Goal: Task Accomplishment & Management: Complete application form

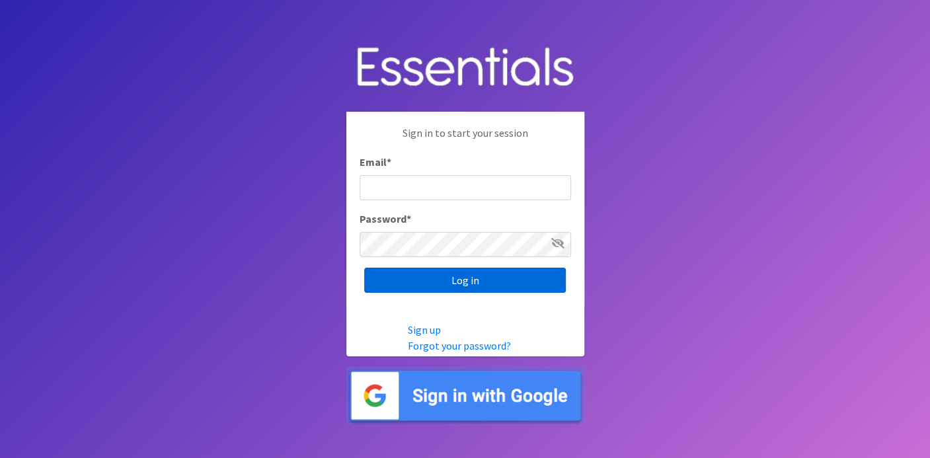
type input "deb@villagediaperbank.org"
click at [450, 276] on input "Log in" at bounding box center [465, 280] width 202 height 25
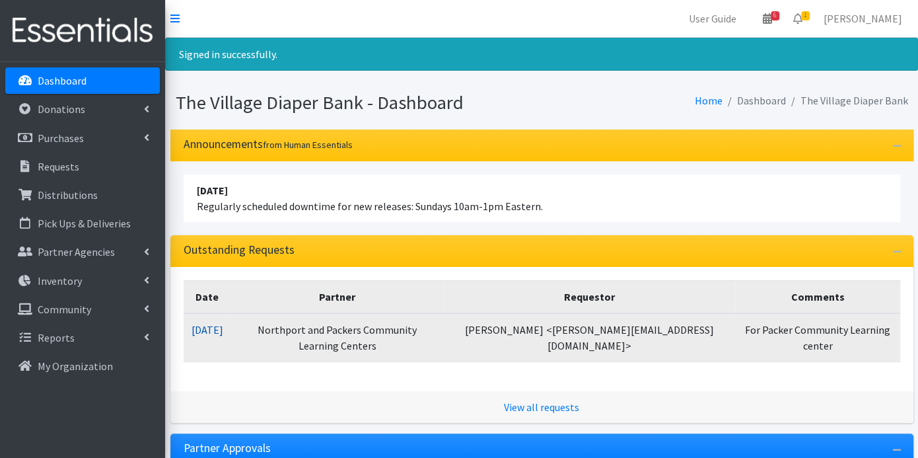
click at [213, 323] on link "[DATE]" at bounding box center [208, 329] width 32 height 13
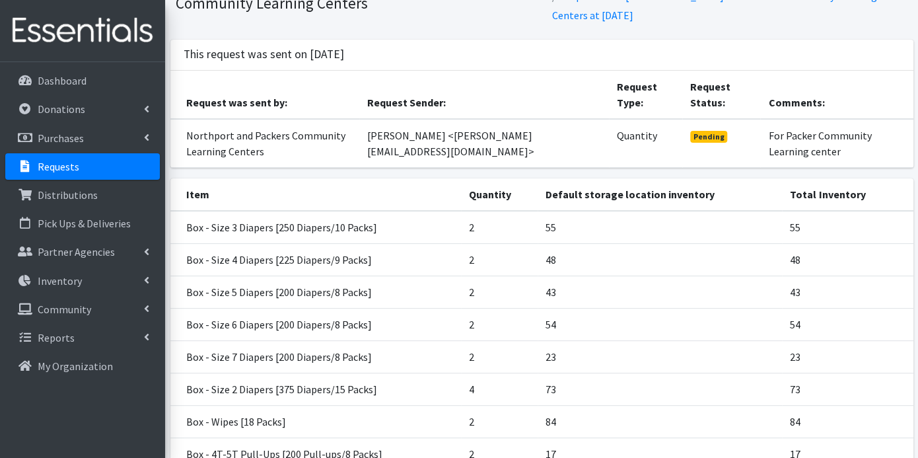
scroll to position [222, 0]
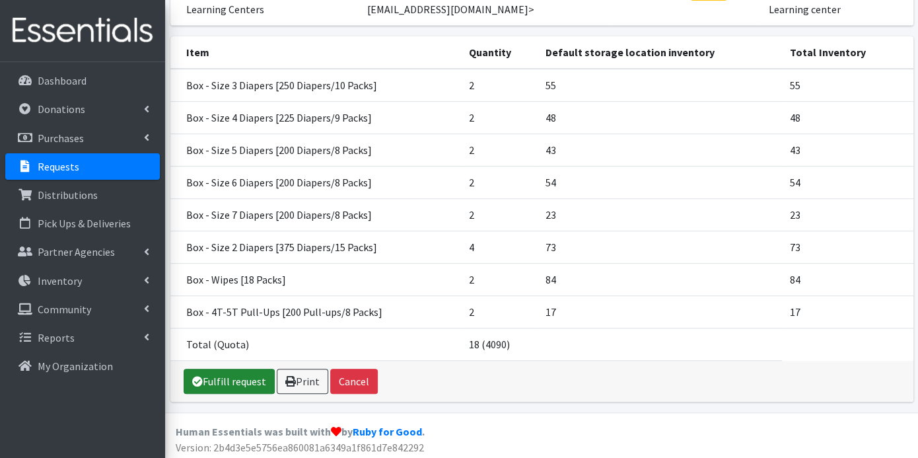
click at [233, 382] on link "Fulfill request" at bounding box center [229, 381] width 91 height 25
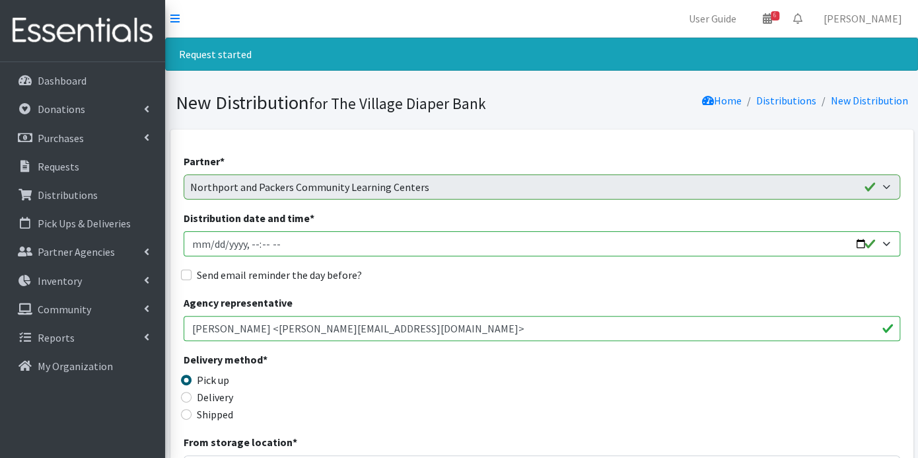
click at [211, 236] on input "Distribution date and time *" at bounding box center [542, 243] width 717 height 25
click at [252, 242] on input "Distribution date and time *" at bounding box center [542, 243] width 717 height 25
type input "2025-09-10T10:00"
click at [186, 274] on input "Send email reminder the day before?" at bounding box center [186, 275] width 11 height 11
checkbox input "true"
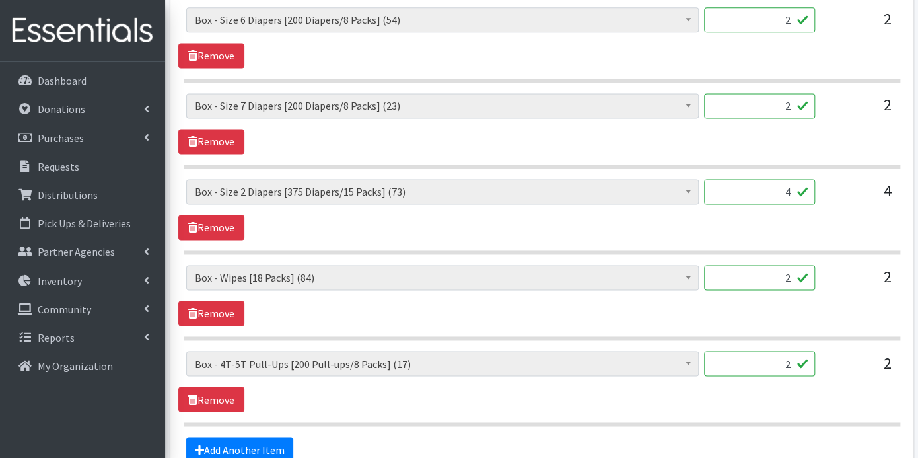
scroll to position [1023, 0]
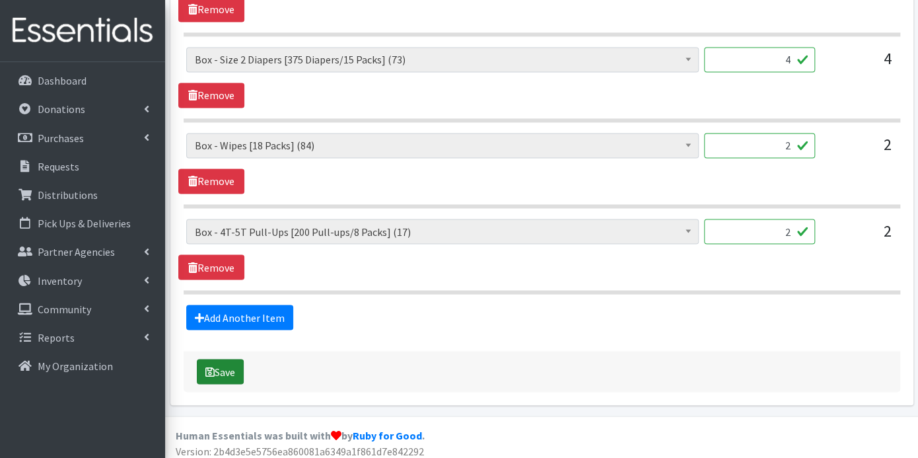
click at [221, 361] on button "Save" at bounding box center [220, 371] width 47 height 25
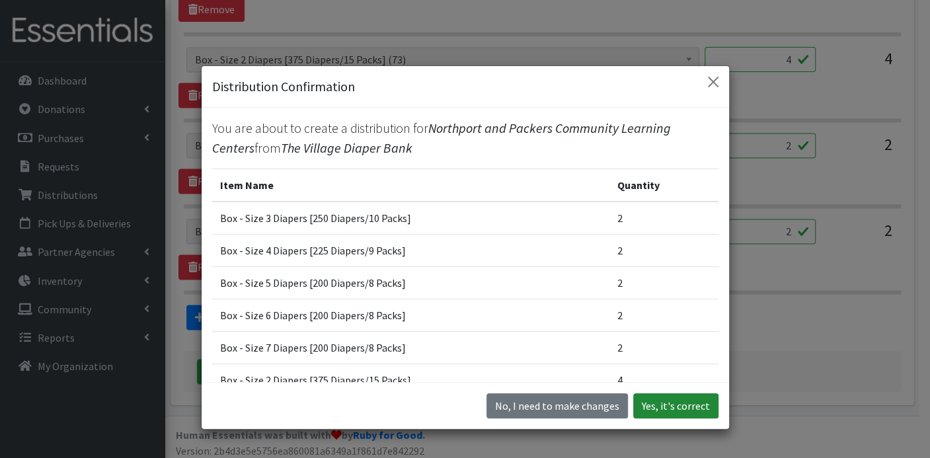
click at [655, 406] on button "Yes, it's correct" at bounding box center [675, 405] width 85 height 25
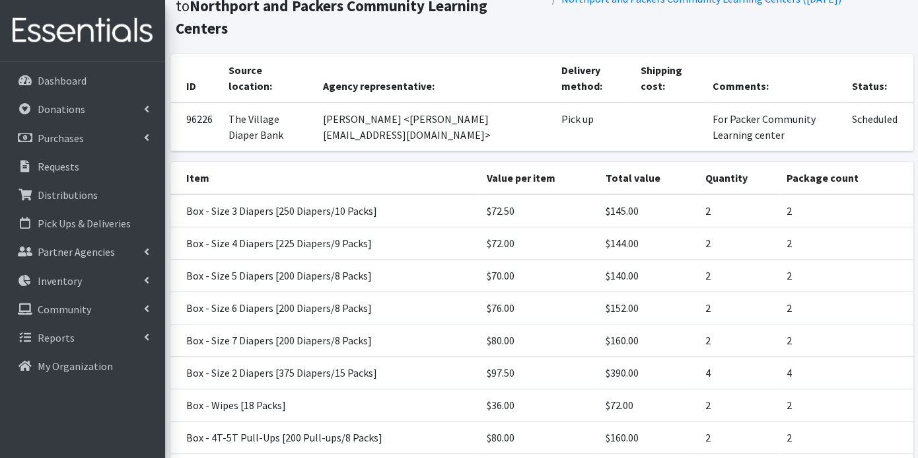
scroll to position [223, 0]
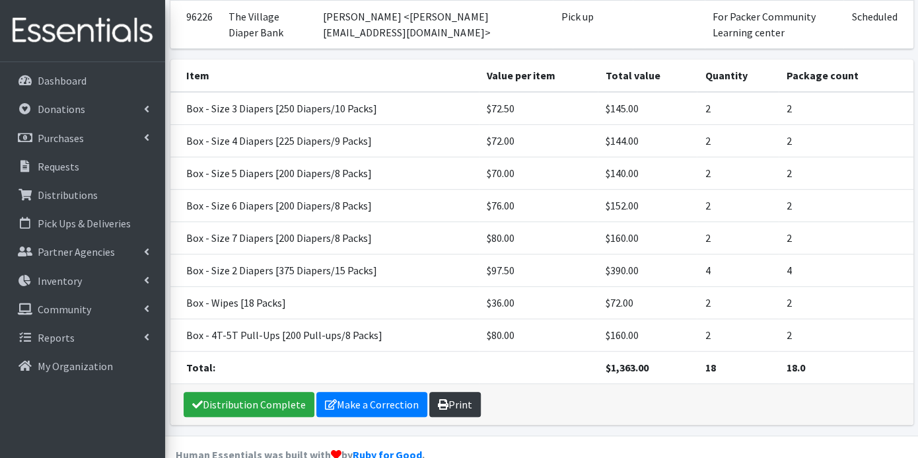
click at [463, 392] on link "Print" at bounding box center [455, 404] width 52 height 25
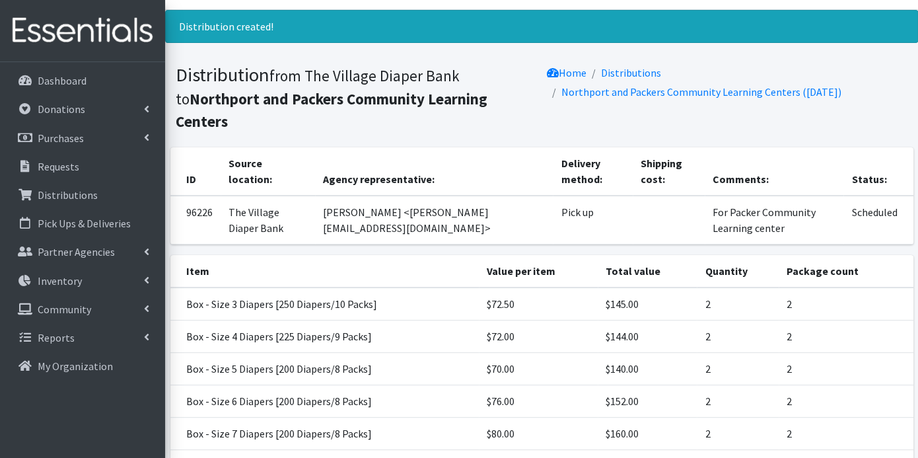
scroll to position [0, 0]
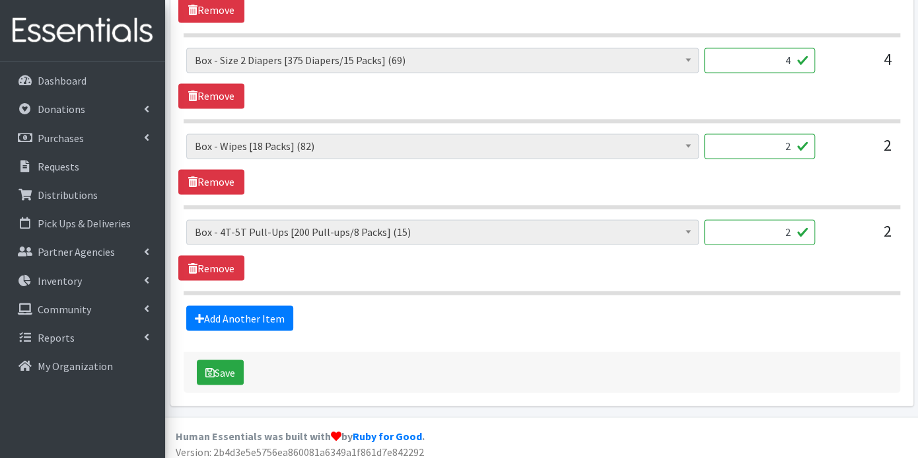
scroll to position [980, 0]
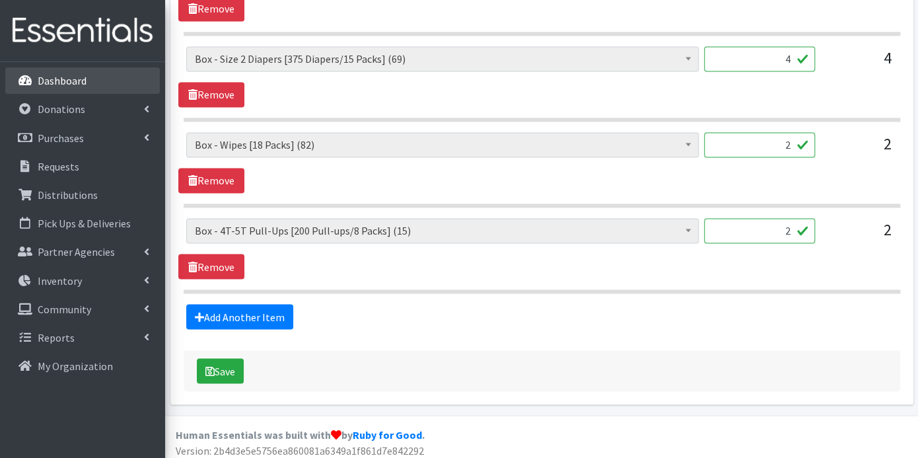
click at [71, 79] on p "Dashboard" at bounding box center [62, 80] width 49 height 13
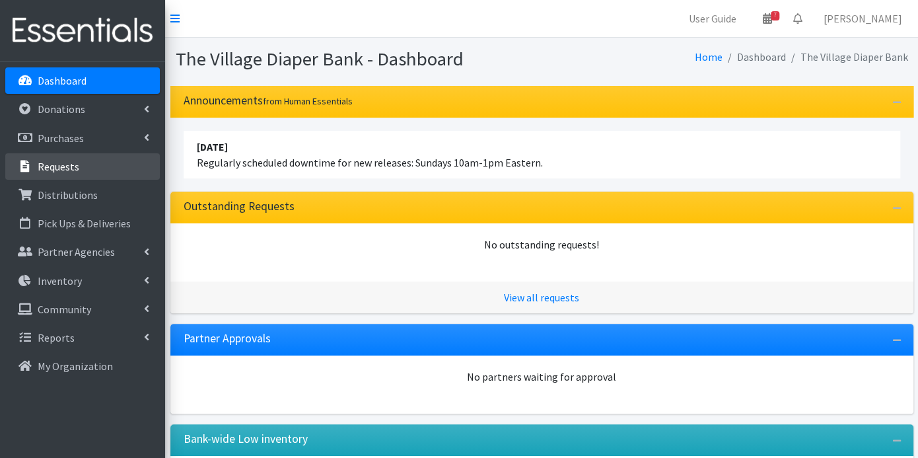
click at [67, 160] on p "Requests" at bounding box center [59, 166] width 42 height 13
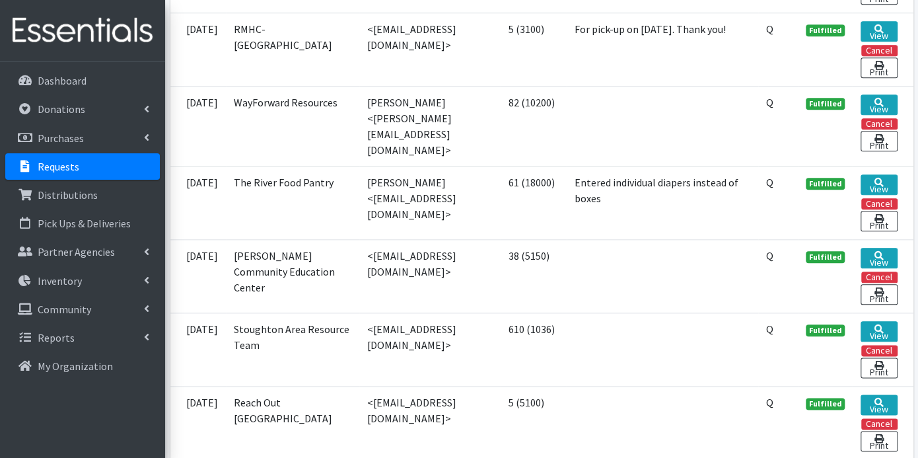
scroll to position [587, 0]
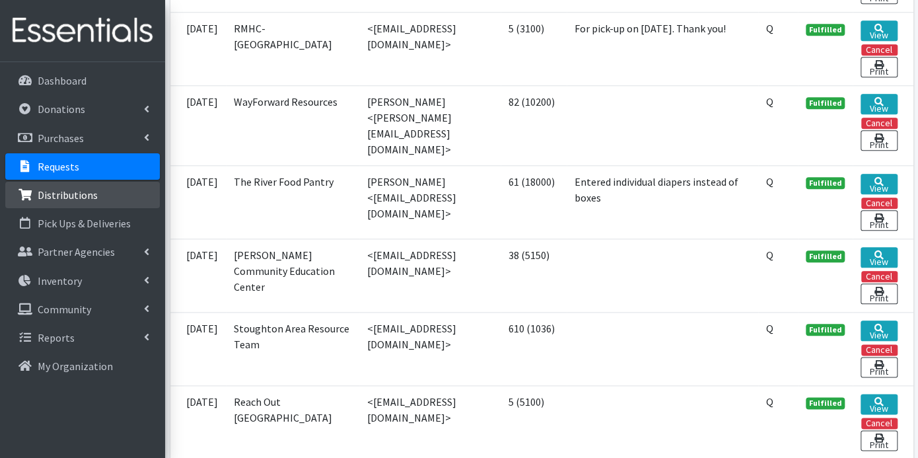
click at [116, 192] on link "Distributions" at bounding box center [82, 195] width 155 height 26
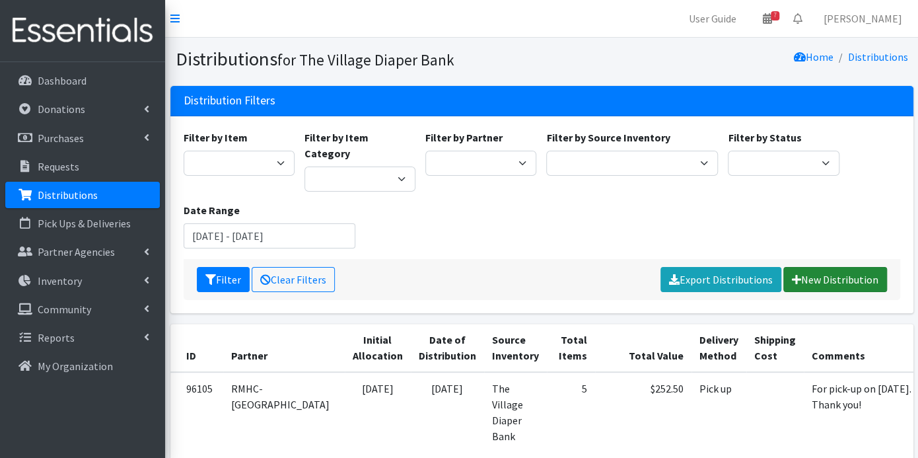
click at [837, 267] on link "New Distribution" at bounding box center [836, 279] width 104 height 25
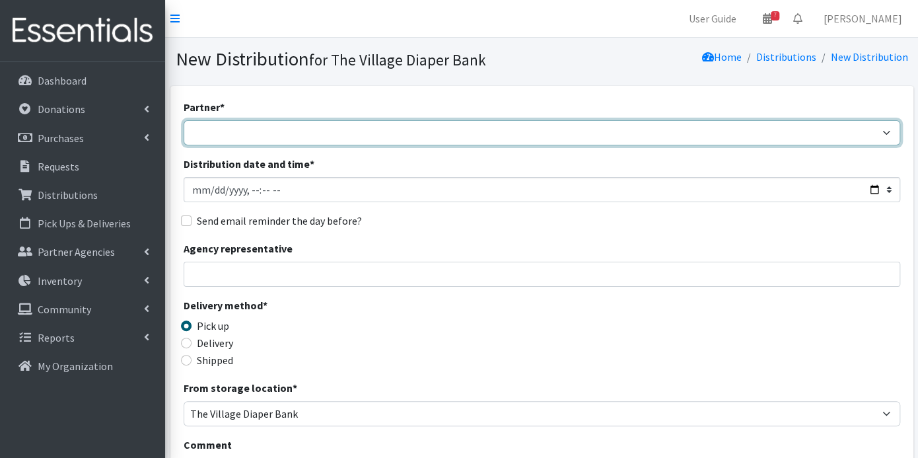
click at [252, 129] on select "[PERSON_NAME] PEP [PERSON_NAME] Prairie Needs Network ConnectRx Culturally Root…" at bounding box center [542, 132] width 717 height 25
select select "3921"
click at [184, 120] on select "[PERSON_NAME] PEP [PERSON_NAME] Prairie Needs Network ConnectRx Culturally Root…" at bounding box center [542, 132] width 717 height 25
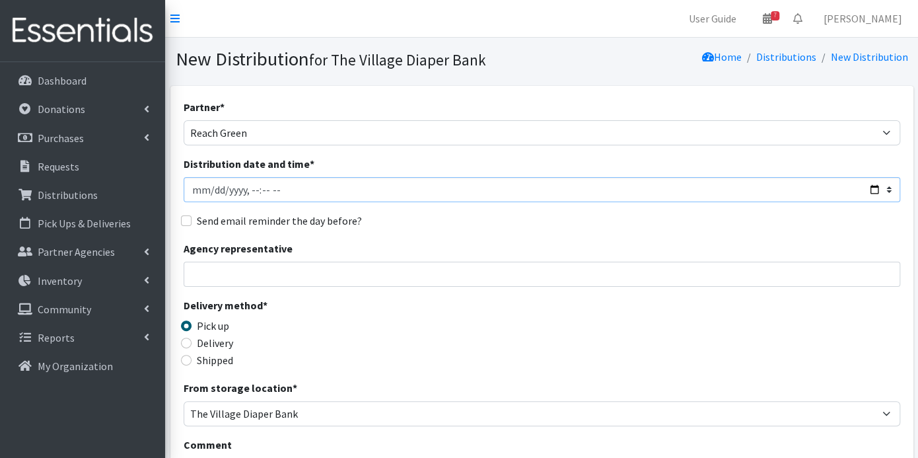
click at [215, 190] on input "Distribution date and time *" at bounding box center [542, 189] width 717 height 25
click at [244, 189] on input "Distribution date and time *" at bounding box center [542, 189] width 717 height 25
type input "[DATE]T13:59"
type input "[DATE]T09:00"
click at [182, 219] on input "Send email reminder the day before?" at bounding box center [186, 220] width 11 height 11
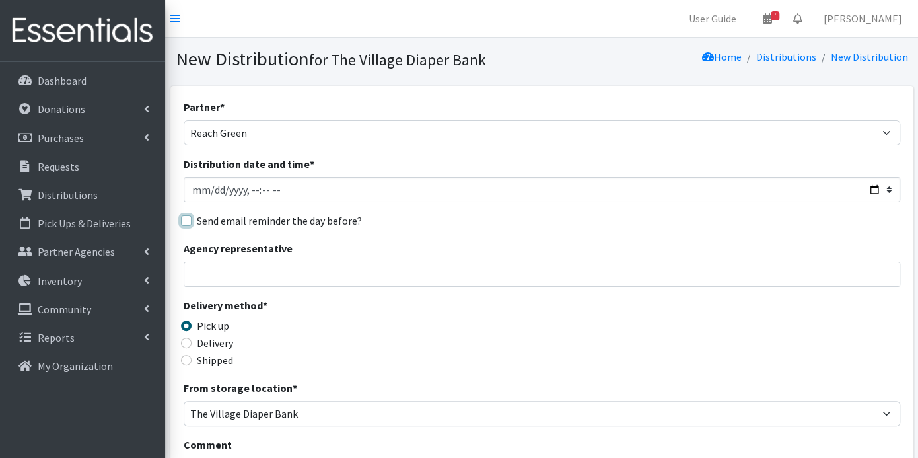
checkbox input "true"
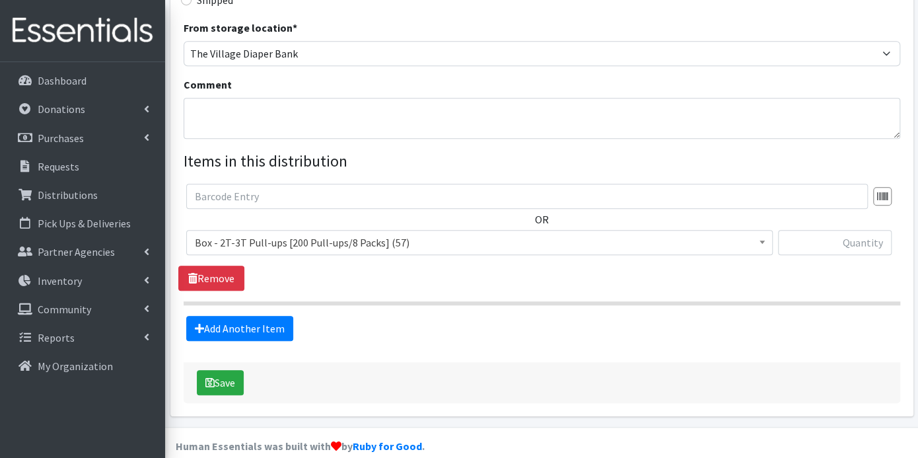
scroll to position [376, 0]
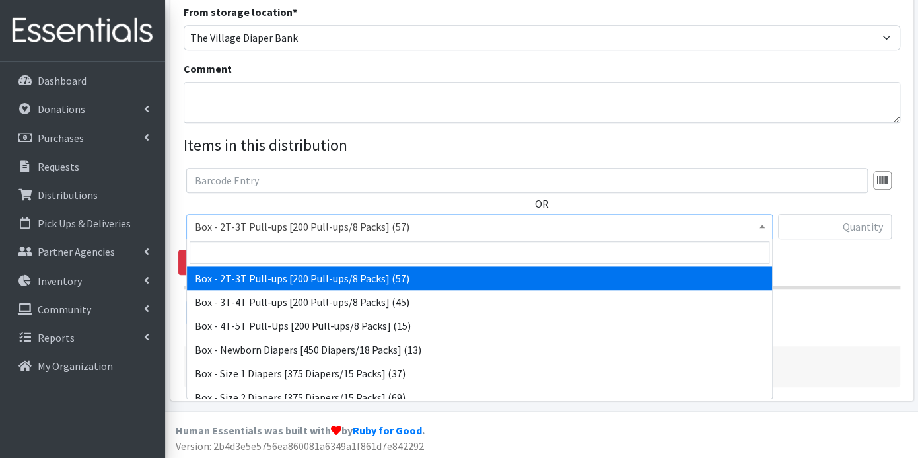
click at [766, 224] on span at bounding box center [762, 225] width 13 height 20
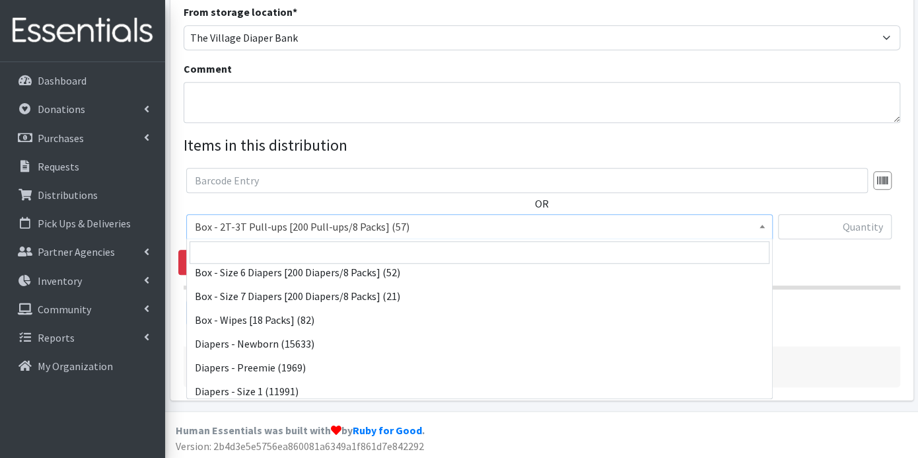
scroll to position [293, 0]
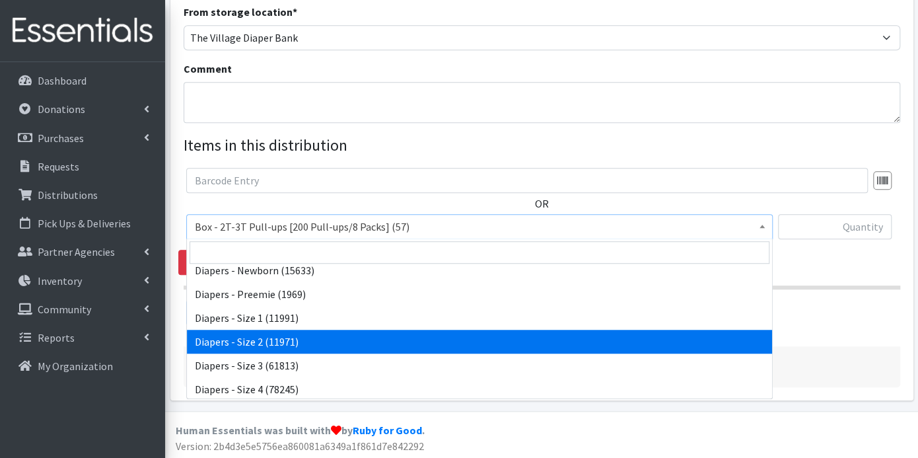
select select "9797"
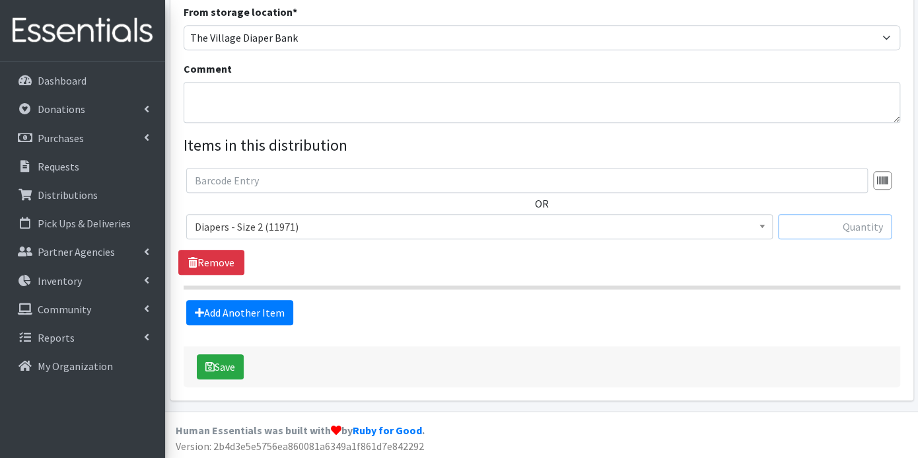
click at [804, 221] on input "text" at bounding box center [835, 226] width 114 height 25
type input "400"
click at [239, 309] on link "Add Another Item" at bounding box center [239, 312] width 107 height 25
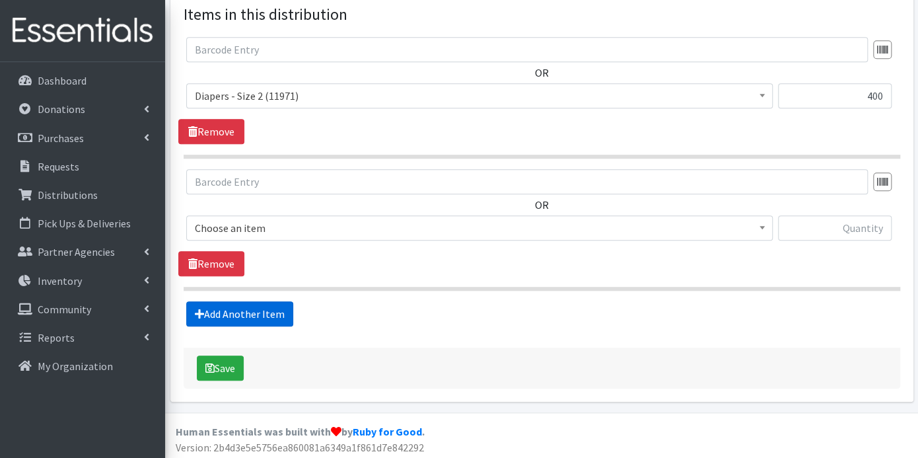
scroll to position [507, 0]
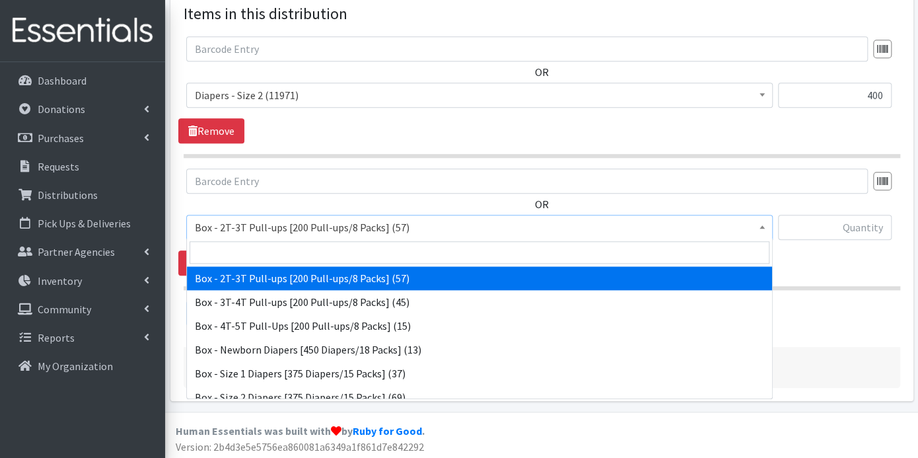
click at [762, 227] on span at bounding box center [762, 225] width 13 height 20
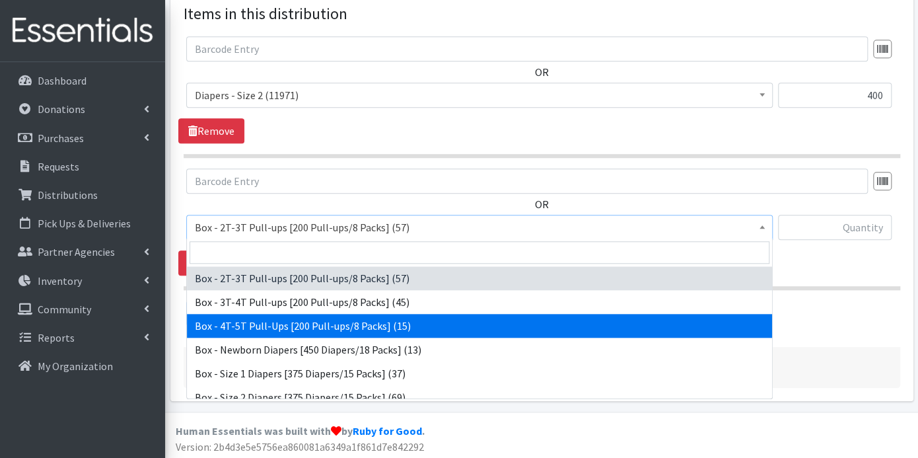
scroll to position [293, 0]
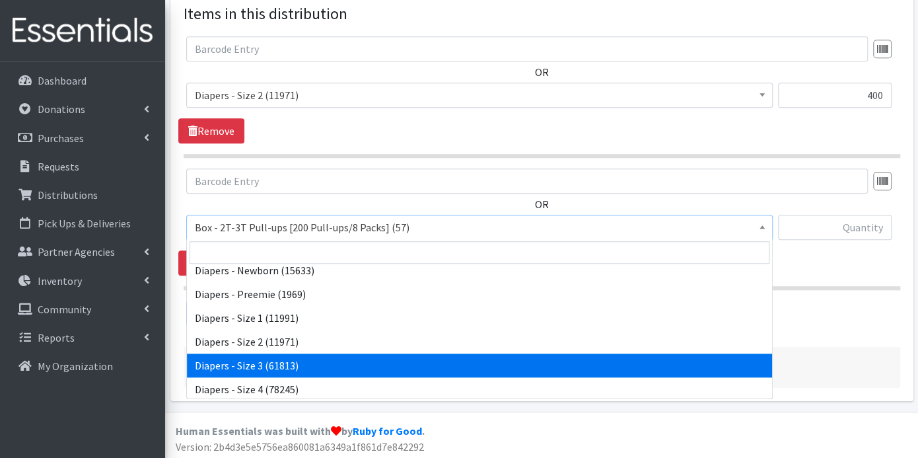
select select "9803"
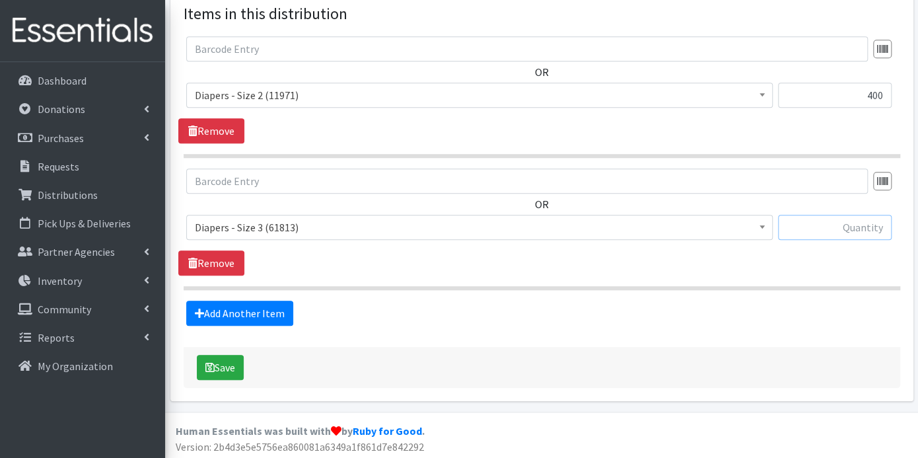
click at [814, 225] on input "text" at bounding box center [835, 227] width 114 height 25
type input "200"
click at [281, 314] on link "Add Another Item" at bounding box center [239, 313] width 107 height 25
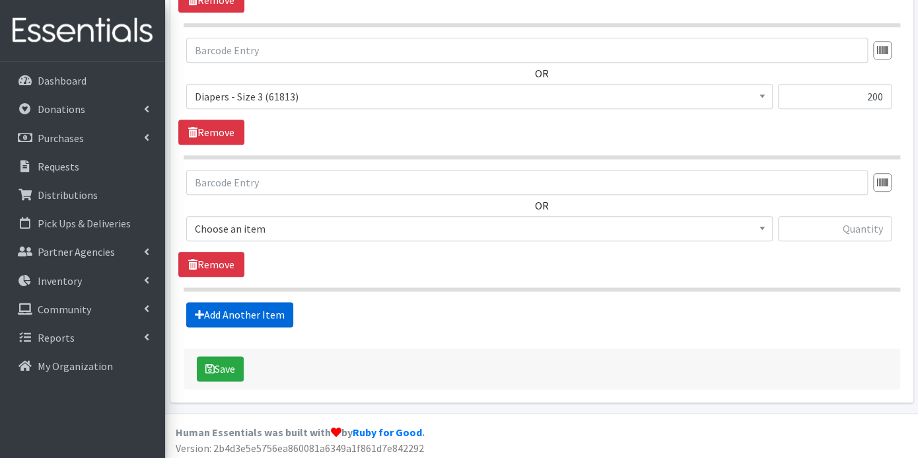
scroll to position [640, 0]
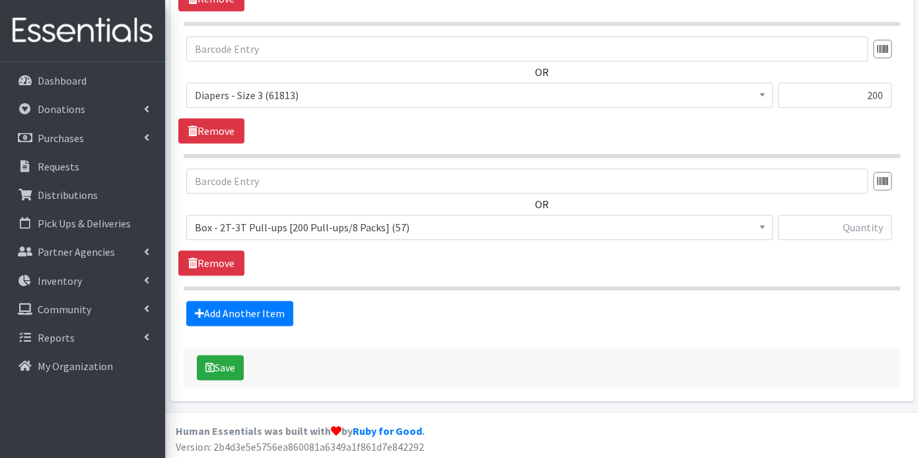
click at [765, 221] on span at bounding box center [762, 225] width 13 height 20
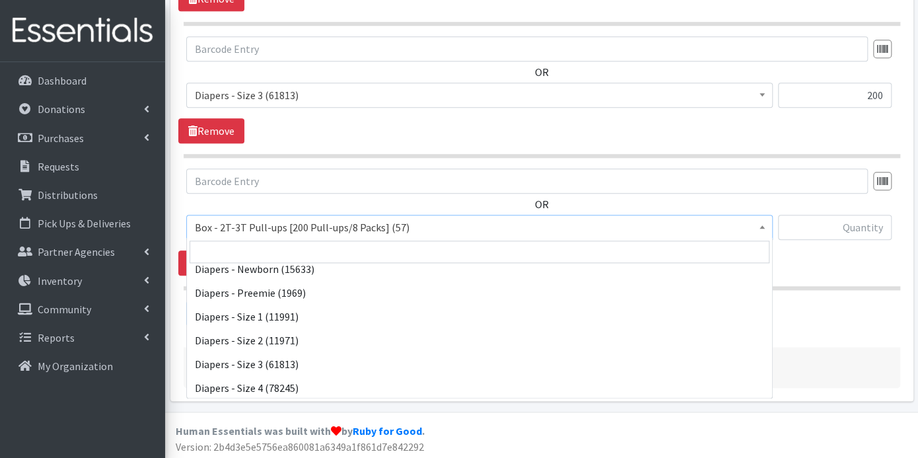
scroll to position [367, 0]
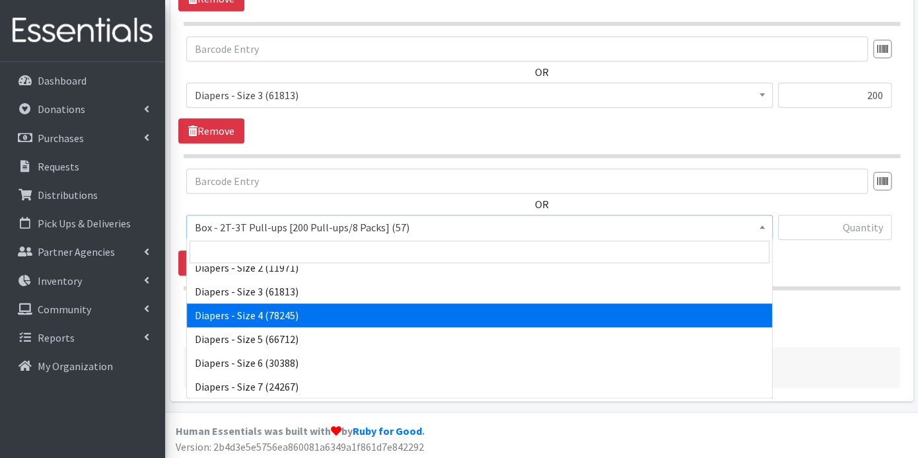
select select "9799"
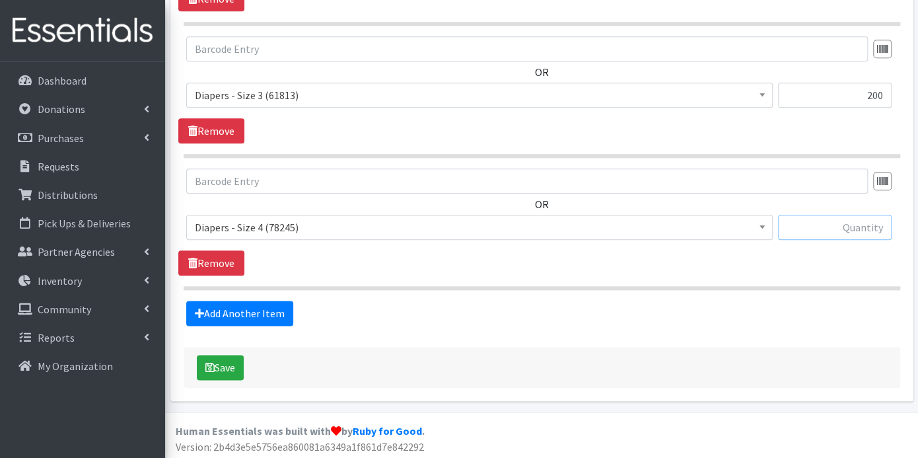
click at [799, 223] on input "text" at bounding box center [835, 227] width 114 height 25
type input "100"
click at [281, 314] on link "Add Another Item" at bounding box center [239, 313] width 107 height 25
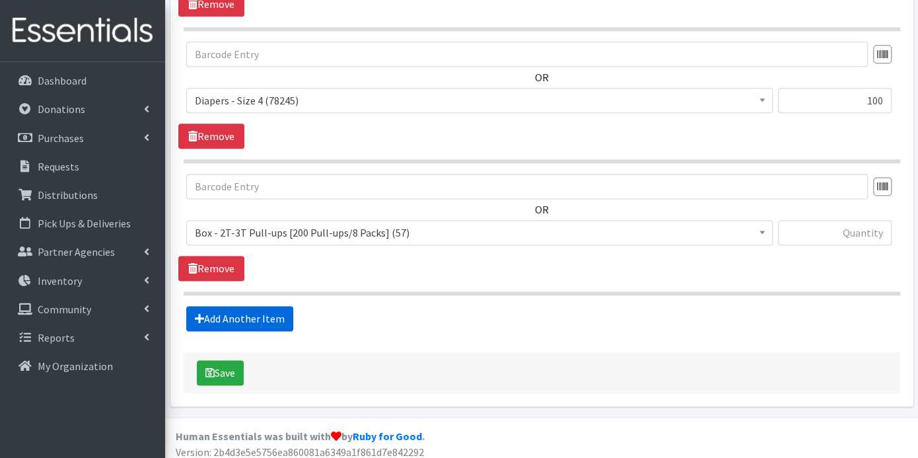
scroll to position [770, 0]
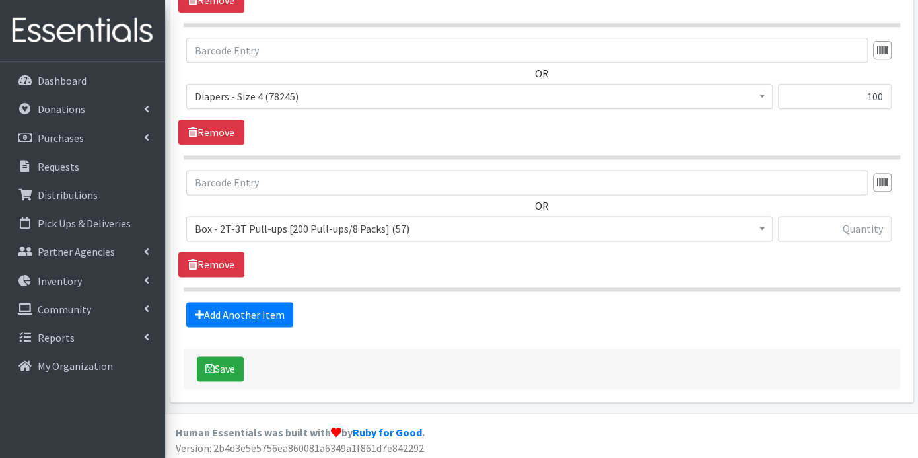
click at [766, 225] on span at bounding box center [762, 227] width 13 height 20
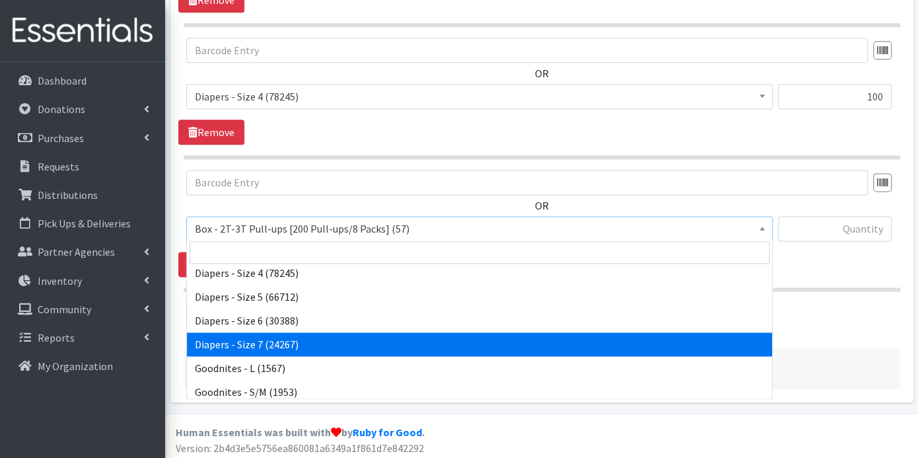
scroll to position [336, 0]
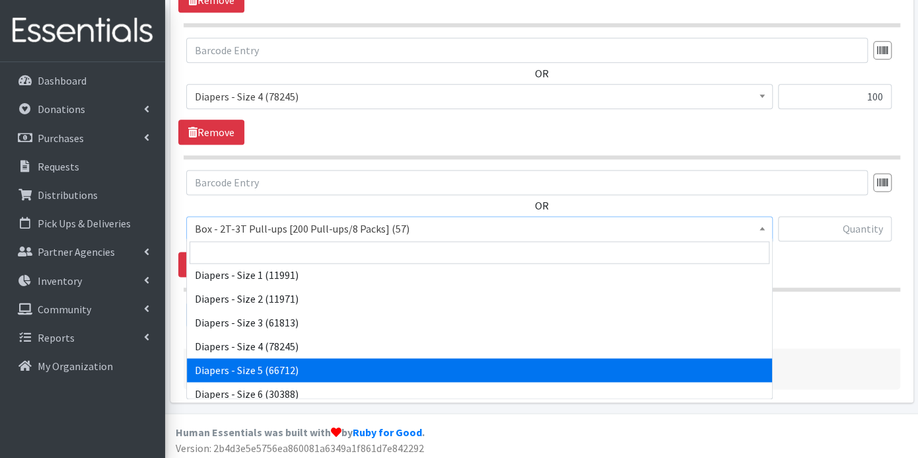
select select "9802"
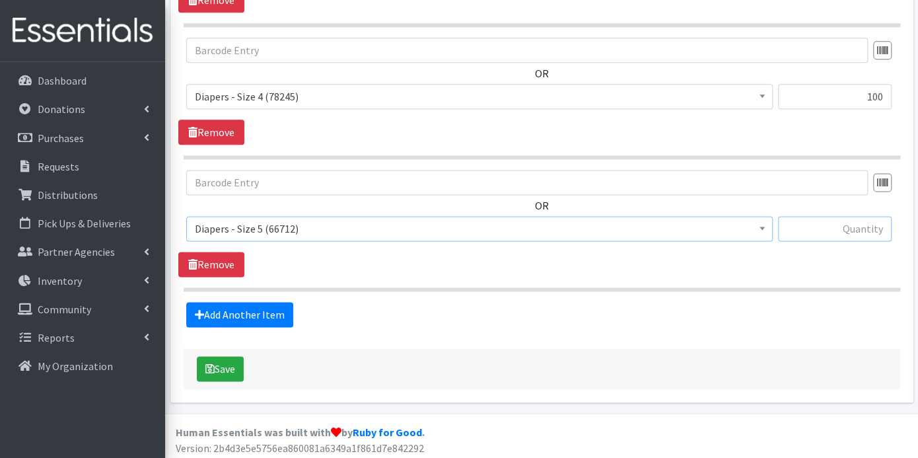
click at [811, 227] on input "text" at bounding box center [835, 228] width 114 height 25
type input "700"
click at [274, 315] on link "Add Another Item" at bounding box center [239, 314] width 107 height 25
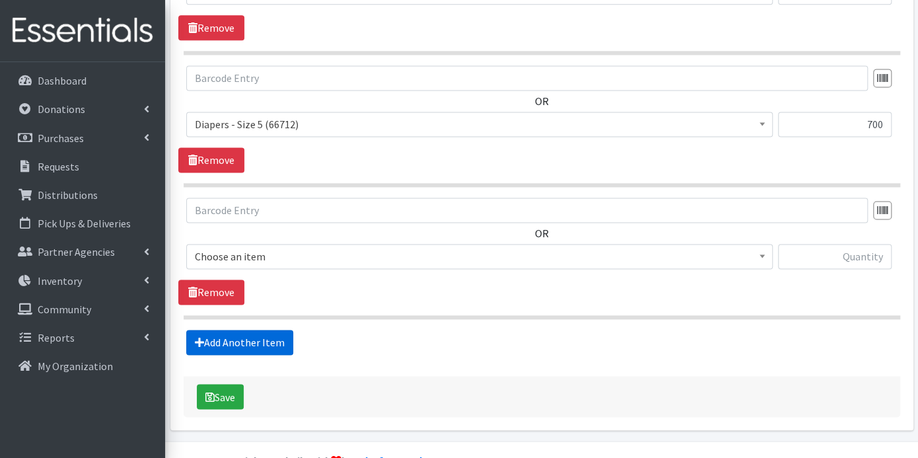
scroll to position [902, 0]
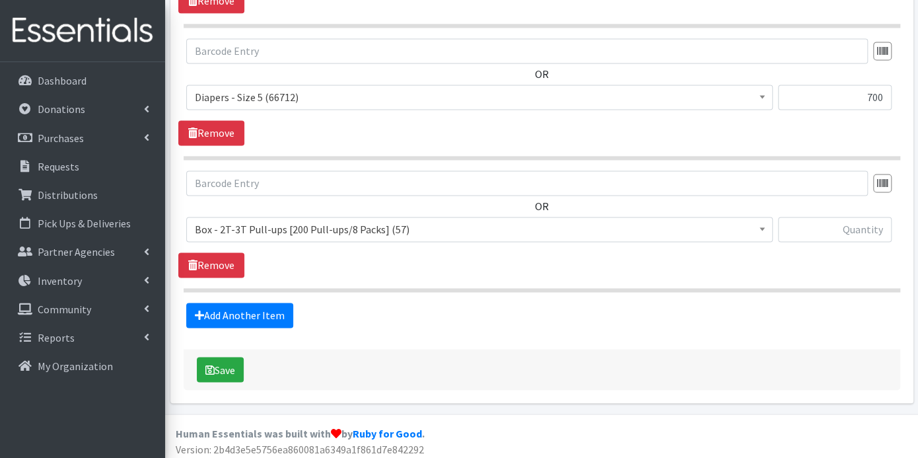
click at [764, 223] on span at bounding box center [762, 227] width 13 height 20
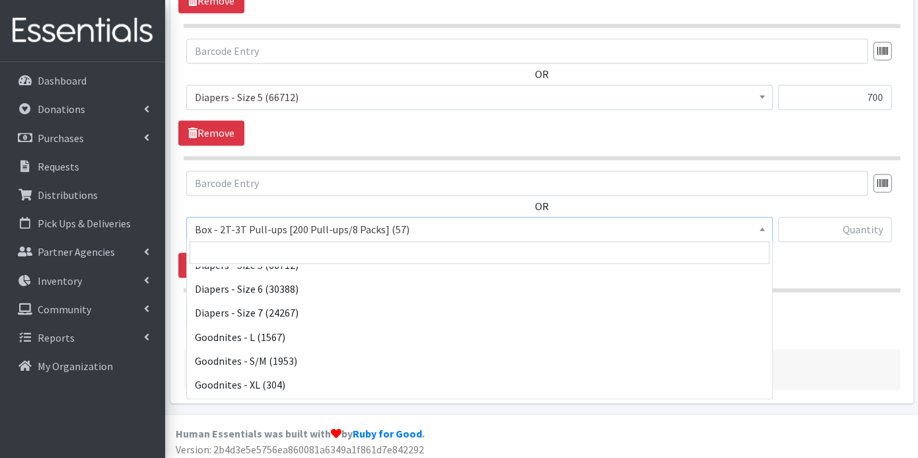
scroll to position [410, 0]
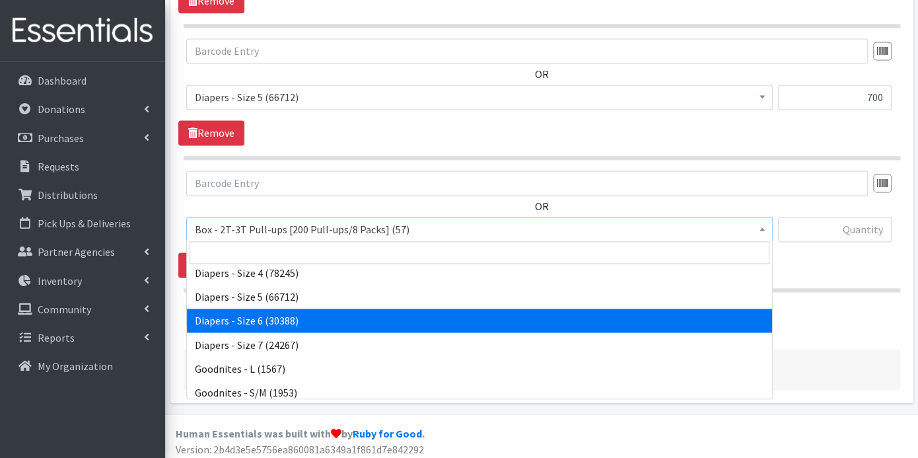
select select "9800"
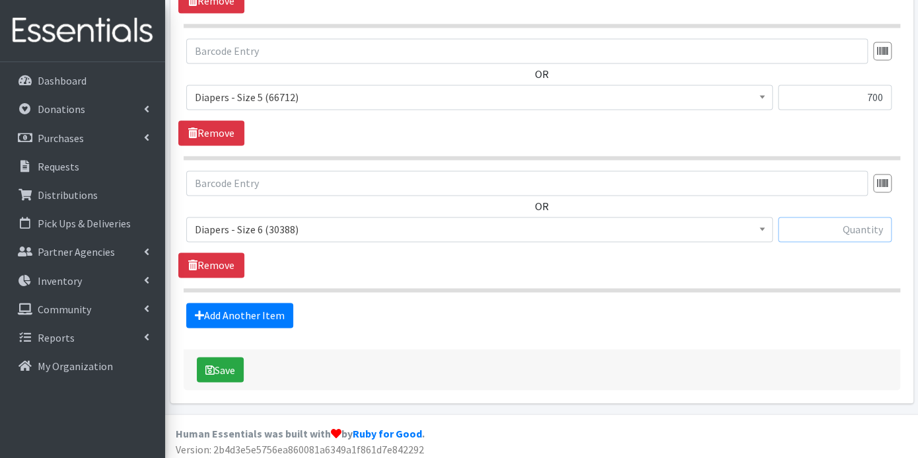
click at [845, 231] on input "text" at bounding box center [835, 229] width 114 height 25
type input "400"
click at [258, 314] on link "Add Another Item" at bounding box center [239, 315] width 107 height 25
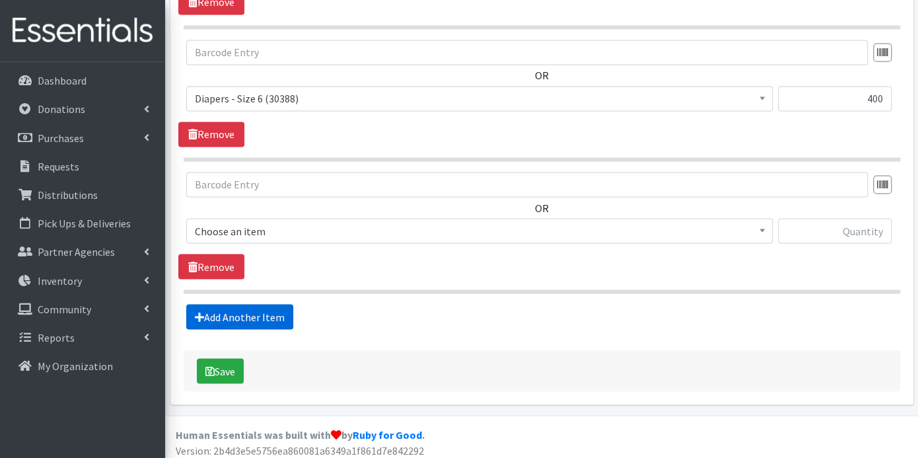
scroll to position [1034, 0]
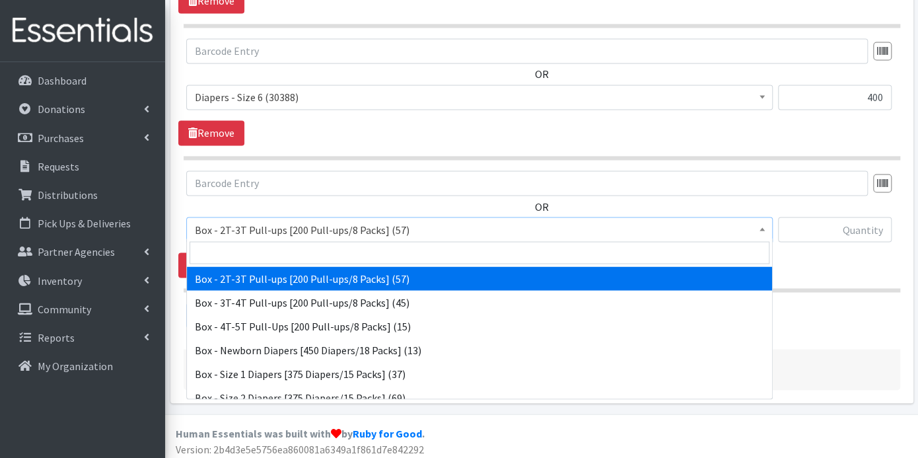
click at [760, 227] on b at bounding box center [762, 228] width 5 height 3
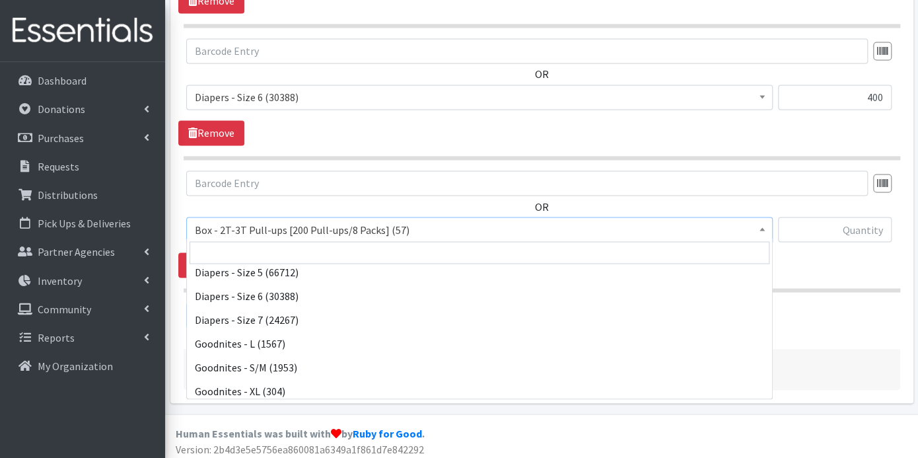
scroll to position [440, 0]
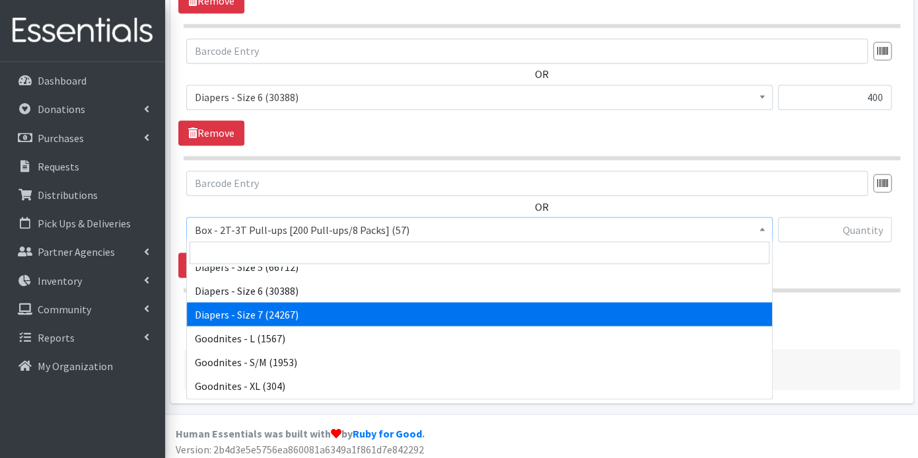
select select "12545"
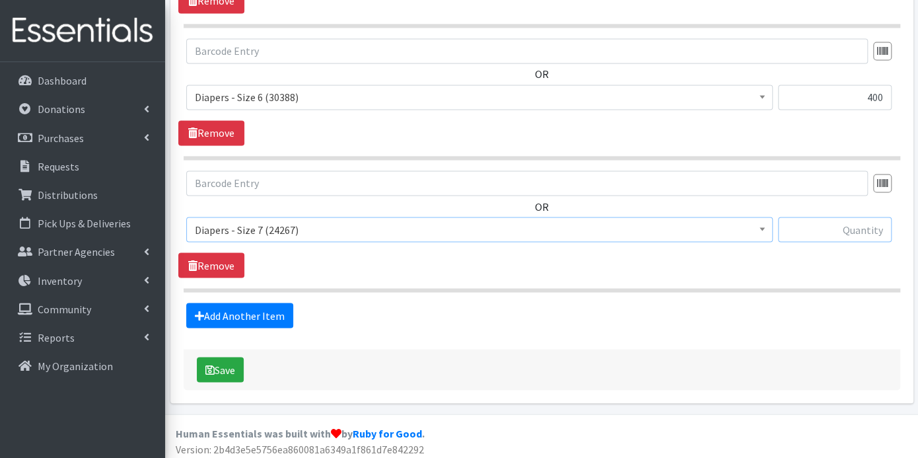
click at [798, 225] on input "text" at bounding box center [835, 229] width 114 height 25
click at [855, 229] on input "text" at bounding box center [835, 229] width 114 height 25
type input "150"
click at [223, 308] on link "Add Another Item" at bounding box center [239, 315] width 107 height 25
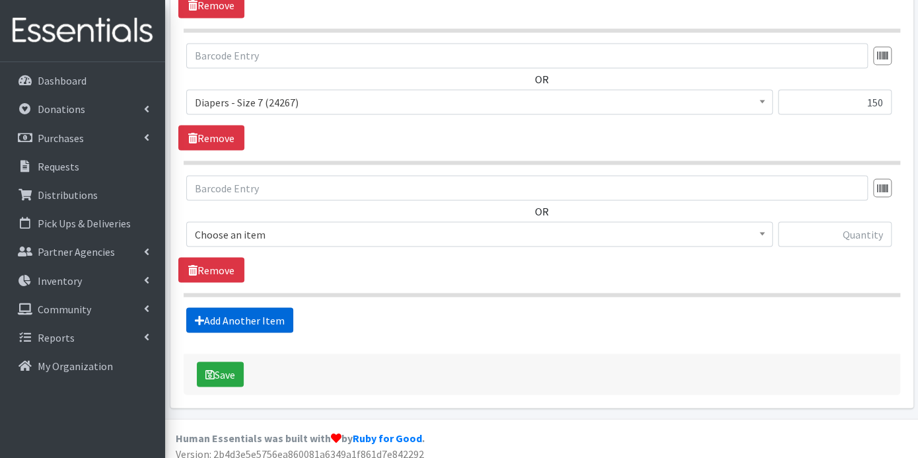
scroll to position [1166, 0]
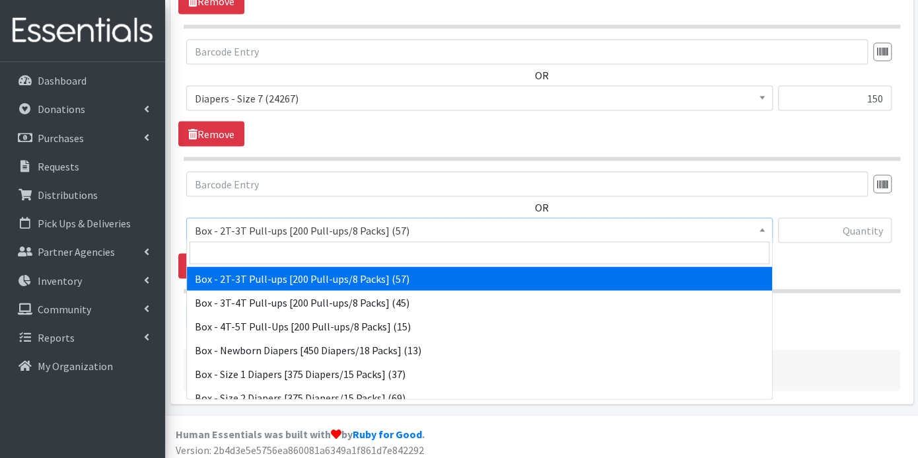
click at [764, 219] on span at bounding box center [762, 228] width 13 height 20
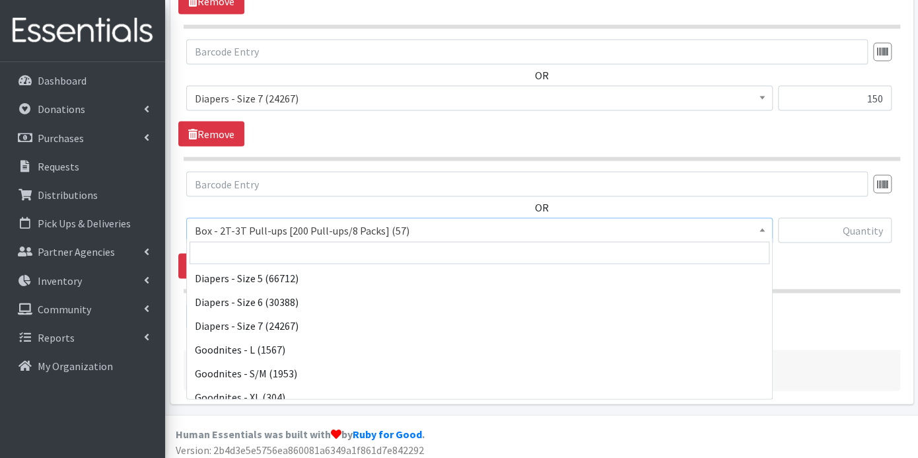
scroll to position [513, 0]
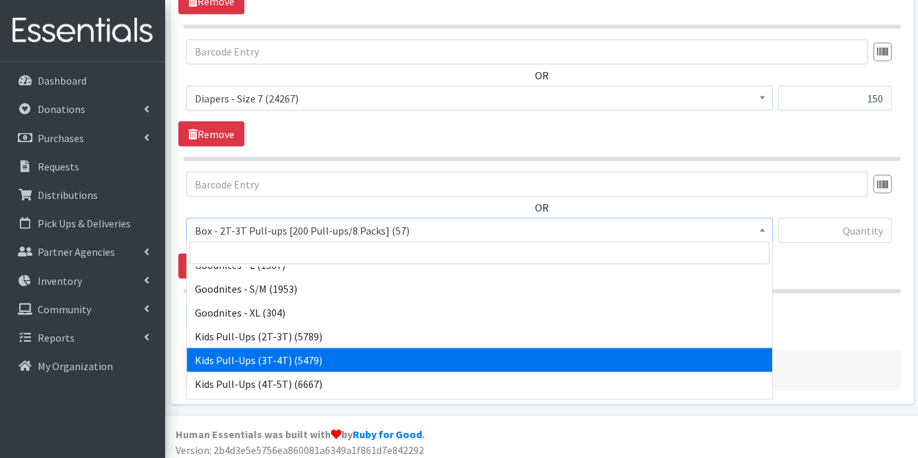
select select "9787"
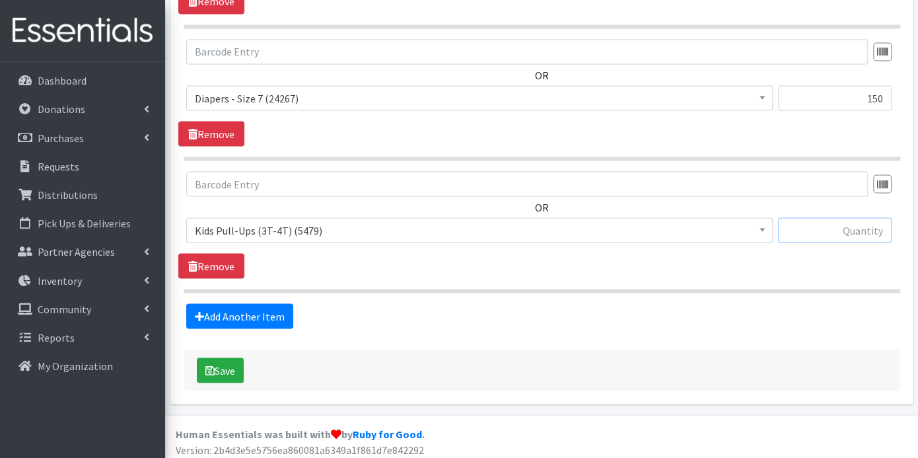
click at [803, 223] on input "text" at bounding box center [835, 229] width 114 height 25
type input "250"
click at [248, 311] on link "Add Another Item" at bounding box center [239, 315] width 107 height 25
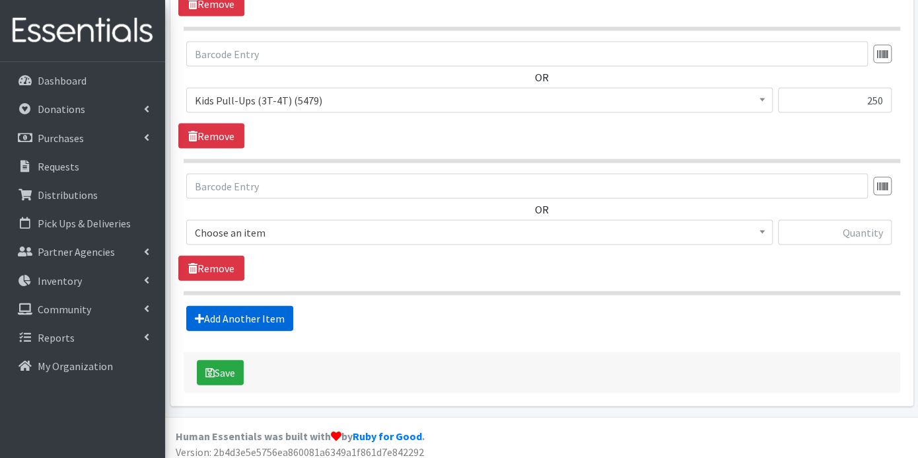
scroll to position [1297, 0]
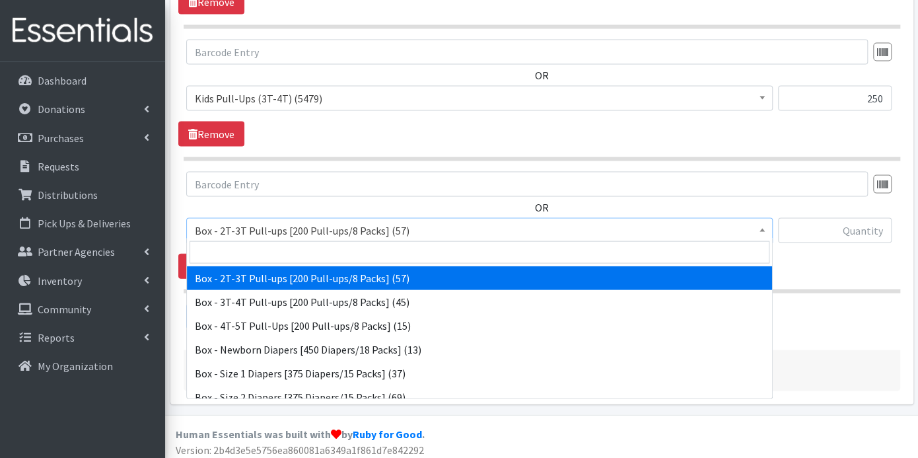
click at [763, 222] on span at bounding box center [762, 229] width 13 height 20
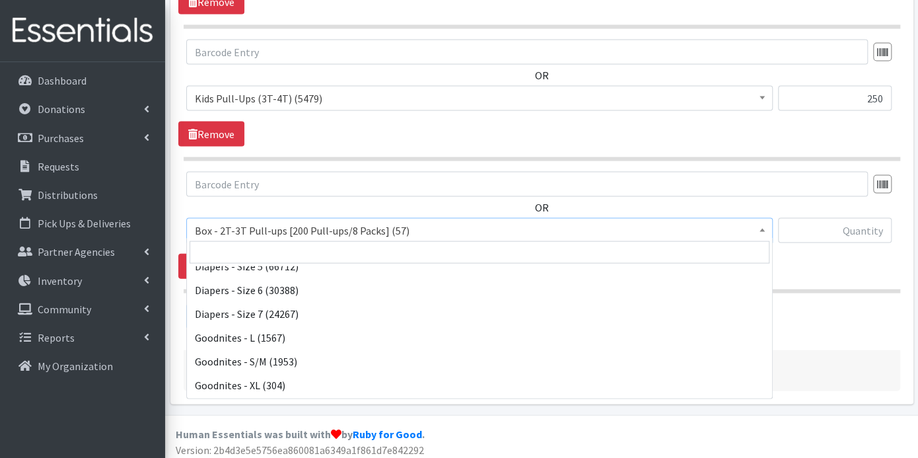
scroll to position [513, 0]
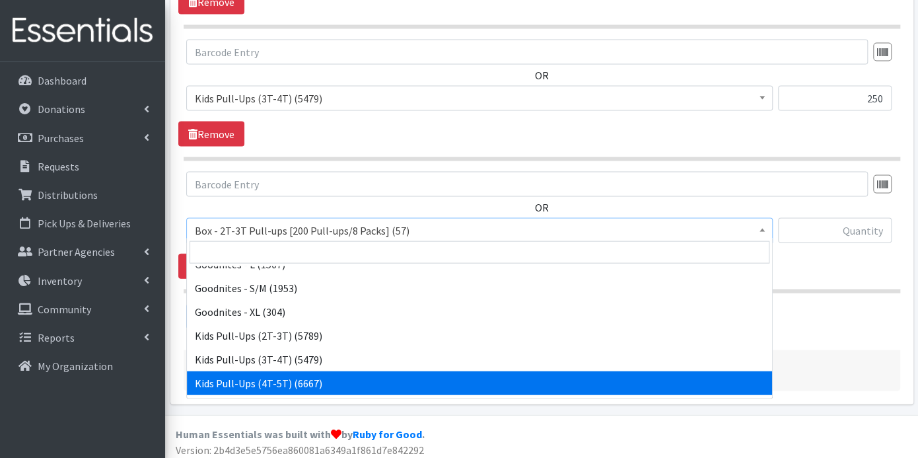
select select "9789"
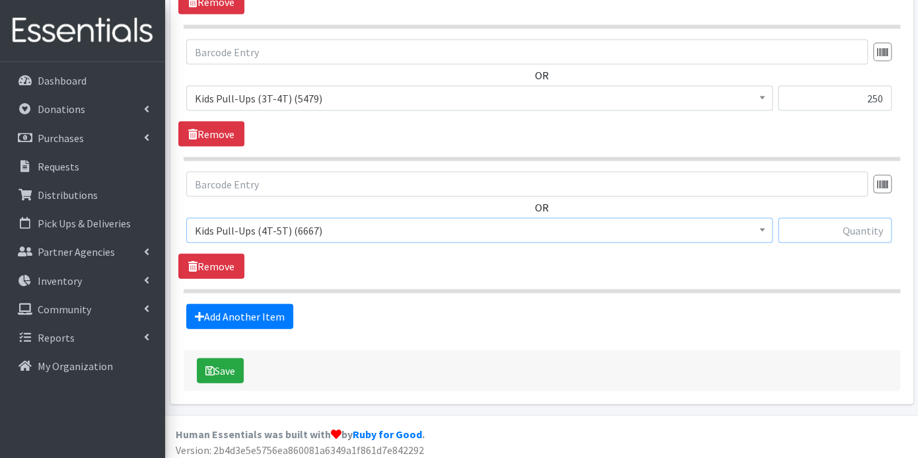
click at [846, 222] on input "text" at bounding box center [835, 230] width 114 height 25
type input "50"
click at [268, 314] on link "Add Another Item" at bounding box center [239, 316] width 107 height 25
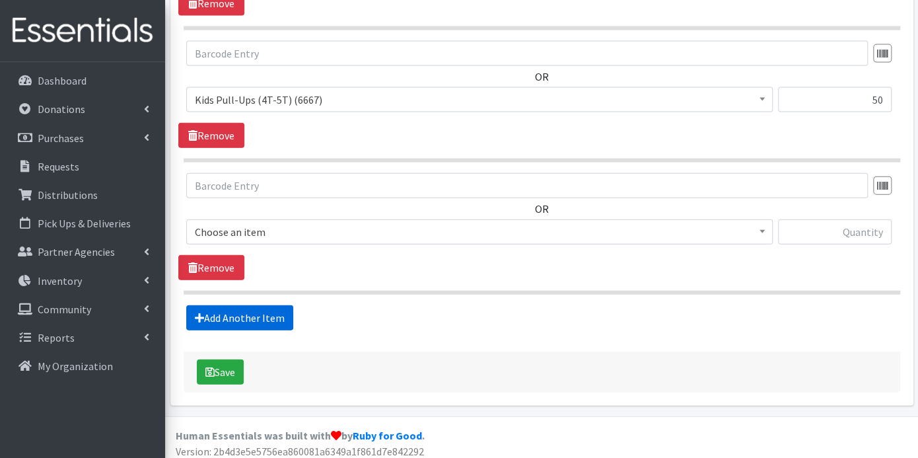
scroll to position [1429, 0]
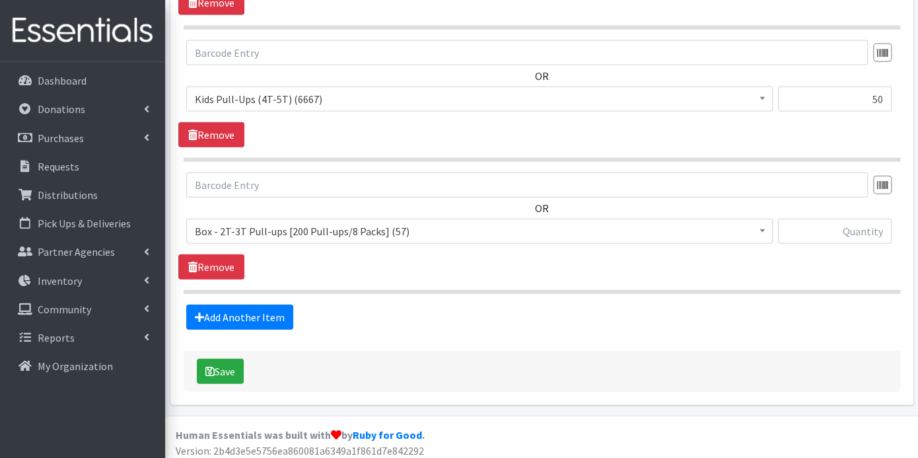
click at [766, 224] on span at bounding box center [762, 229] width 13 height 20
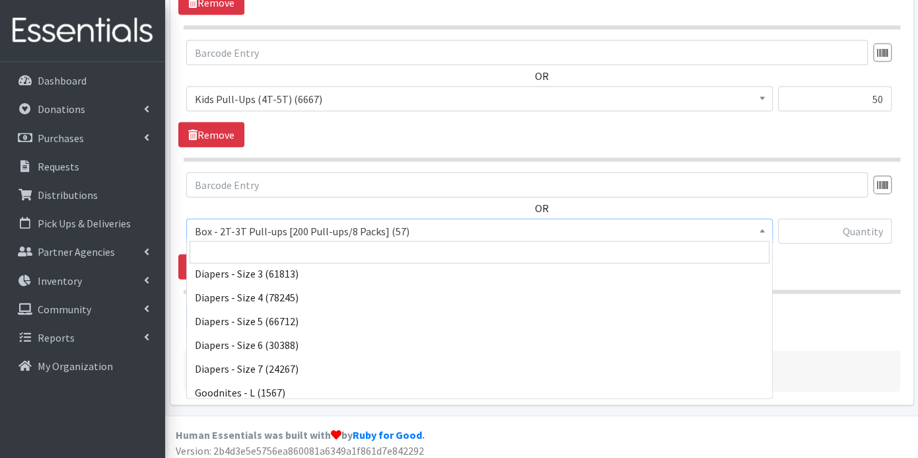
scroll to position [557, 0]
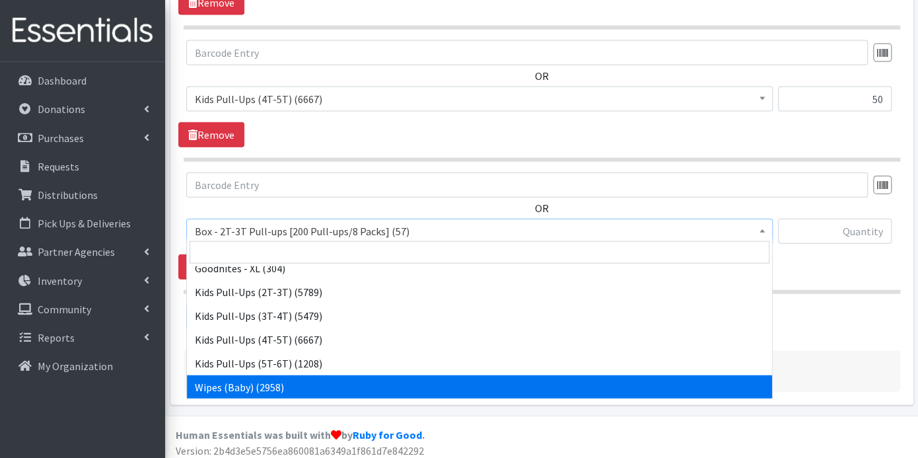
select select "9774"
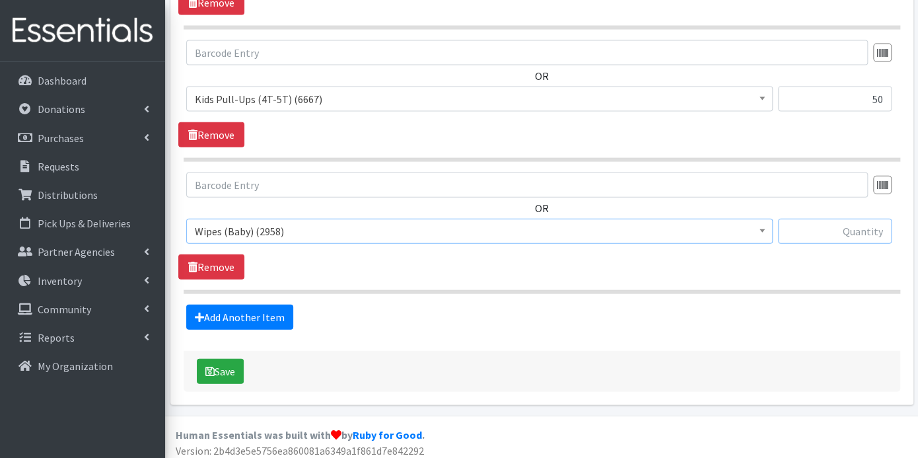
click at [813, 227] on input "text" at bounding box center [835, 231] width 114 height 25
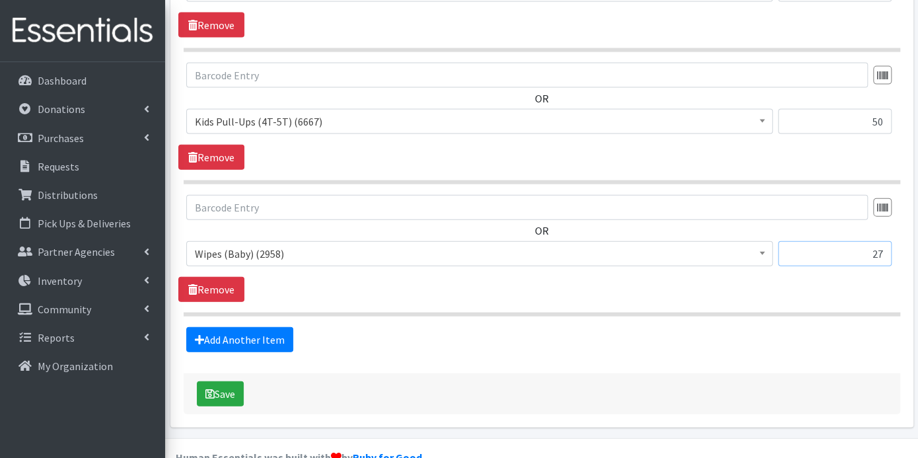
scroll to position [1429, 0]
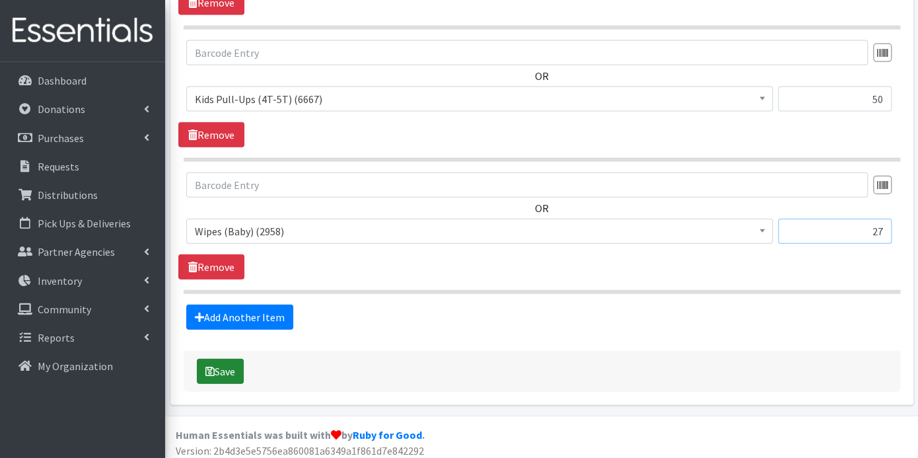
type input "27"
click at [233, 360] on button "Save" at bounding box center [220, 371] width 47 height 25
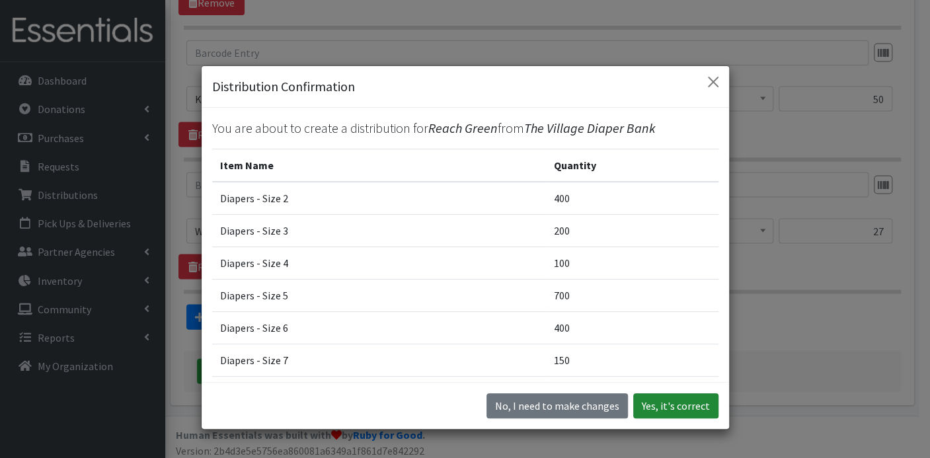
click at [655, 403] on button "Yes, it's correct" at bounding box center [675, 405] width 85 height 25
